Goal: Browse casually

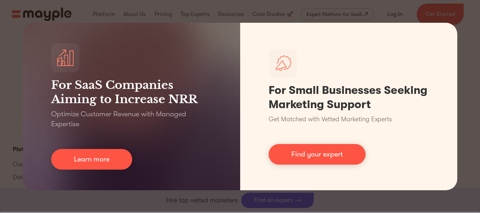
scroll to position [3328, 0]
click at [476, 28] on div "For SaaS Companies Aiming to Increase NRR Optimize Customer Revenue with Manage…" at bounding box center [240, 106] width 480 height 213
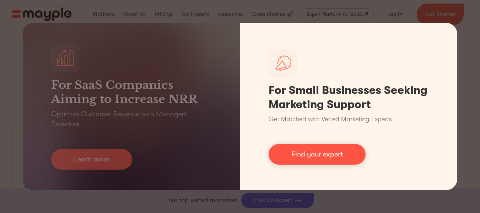
scroll to position [284, 0]
